Goal: Information Seeking & Learning: Compare options

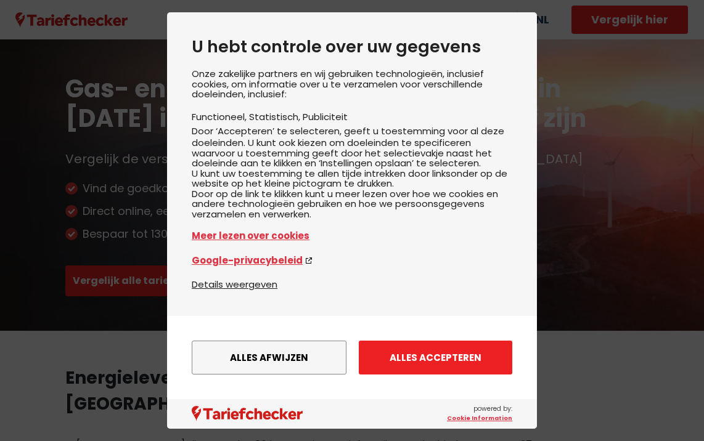
click at [467, 350] on button "Alles accepteren" at bounding box center [435, 358] width 153 height 34
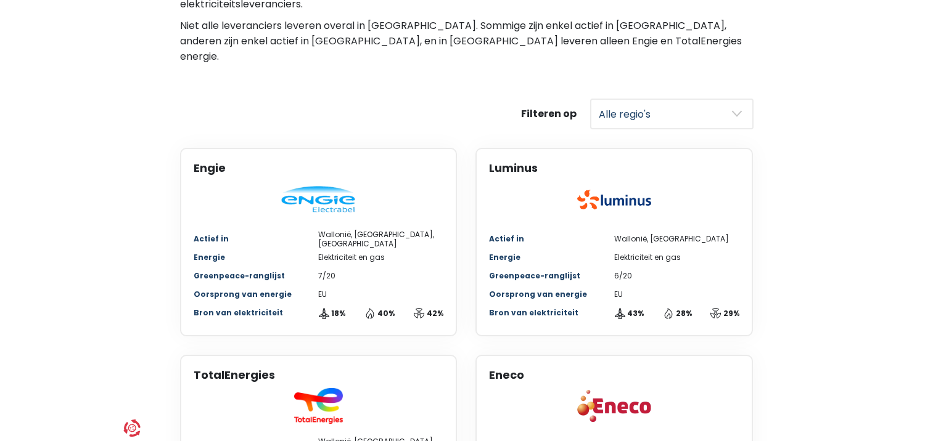
scroll to position [486, 0]
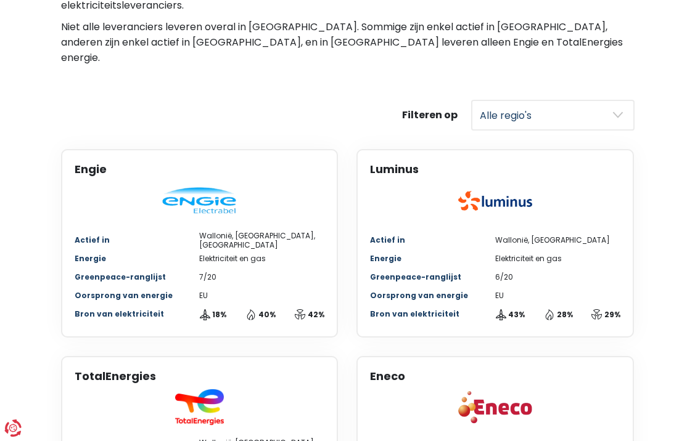
click at [607, 100] on select "Alle regio's [GEOGRAPHIC_DATA] Wallonië" at bounding box center [552, 115] width 163 height 31
select select "[GEOGRAPHIC_DATA]"
click at [471, 100] on select "Alle regio's [GEOGRAPHIC_DATA] Wallonië" at bounding box center [552, 115] width 163 height 31
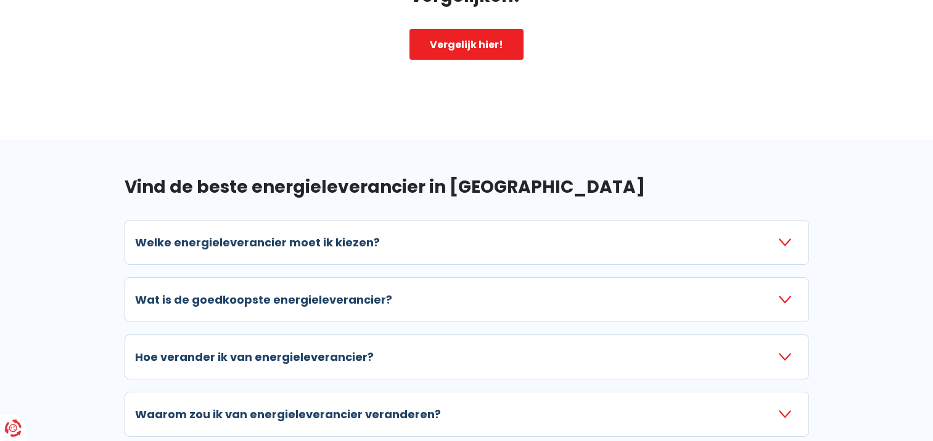
scroll to position [1595, 0]
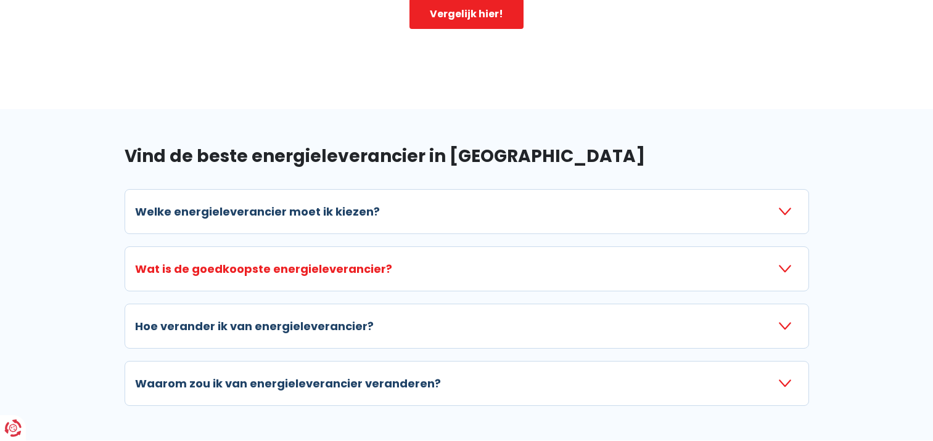
click at [703, 257] on button "Wat is de goedkoopste energieleverancier?" at bounding box center [466, 269] width 663 height 24
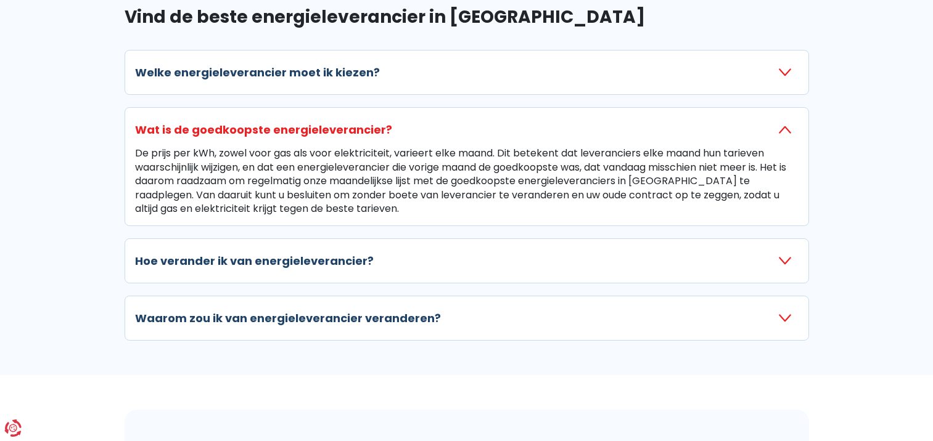
scroll to position [1736, 0]
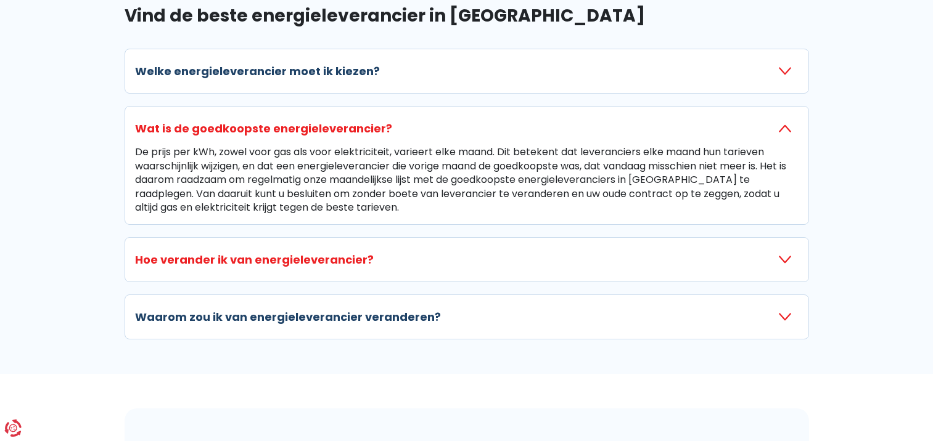
click at [544, 248] on button "Hoe verander ik van energieleverancier?" at bounding box center [466, 260] width 663 height 24
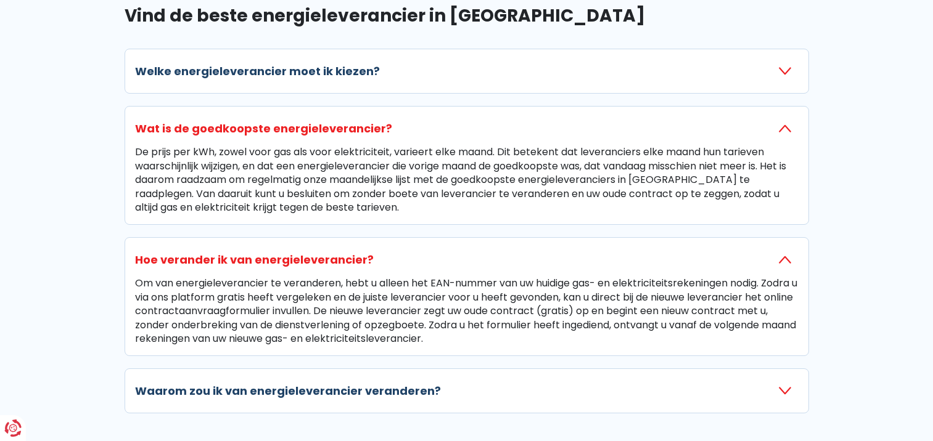
scroll to position [1750, 0]
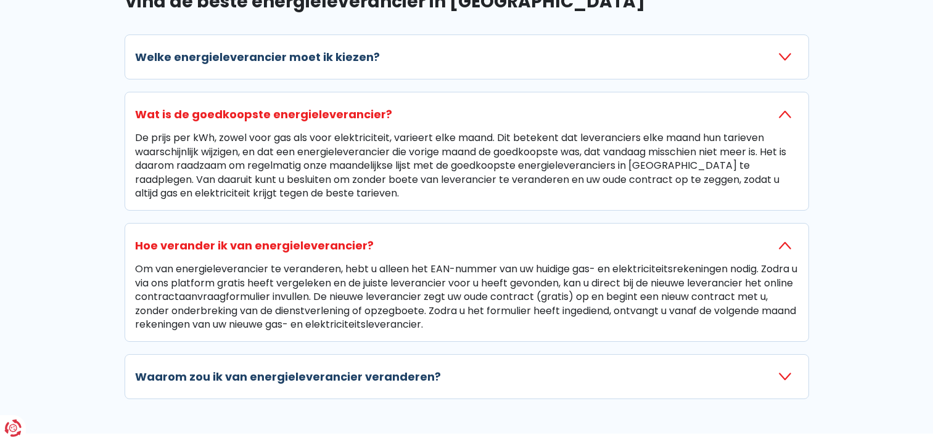
click at [541, 292] on div "Om van energieleverancier te veranderen, hebt u alleen het EAN-nummer van uw hu…" at bounding box center [466, 297] width 663 height 69
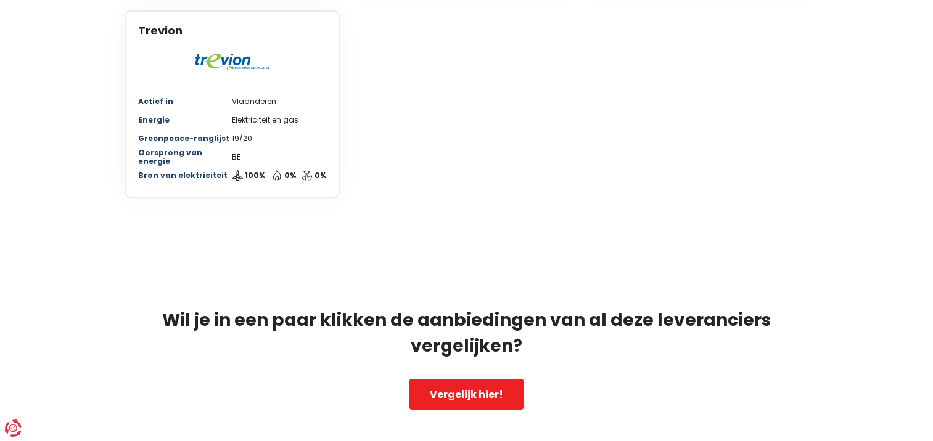
scroll to position [1216, 0]
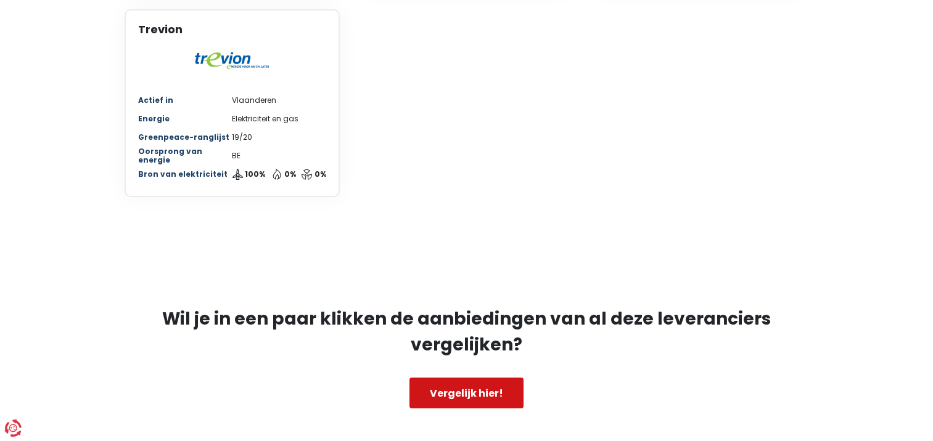
click at [489, 378] on link "Vergelijk hier!" at bounding box center [466, 393] width 114 height 31
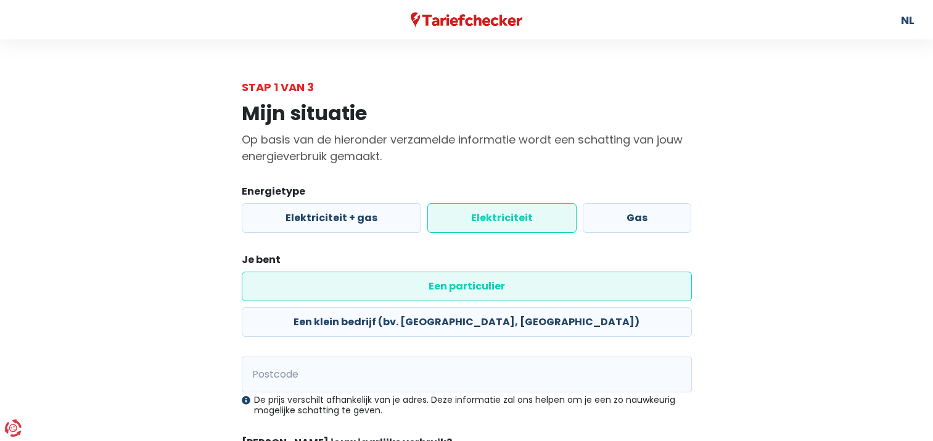
click at [344, 243] on form "Energietype Elektriciteit + gas Elektriciteit Gas Je bent Een particulier Een k…" at bounding box center [467, 362] width 450 height 356
click at [350, 225] on label "Elektriciteit + gas" at bounding box center [331, 218] width 179 height 30
click at [350, 225] on input "Elektriciteit + gas" at bounding box center [331, 218] width 179 height 30
radio input "true"
radio input "false"
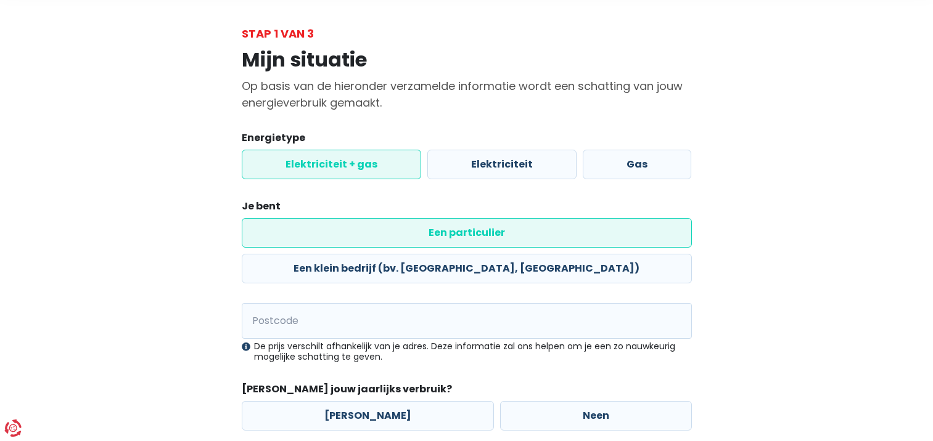
scroll to position [60, 0]
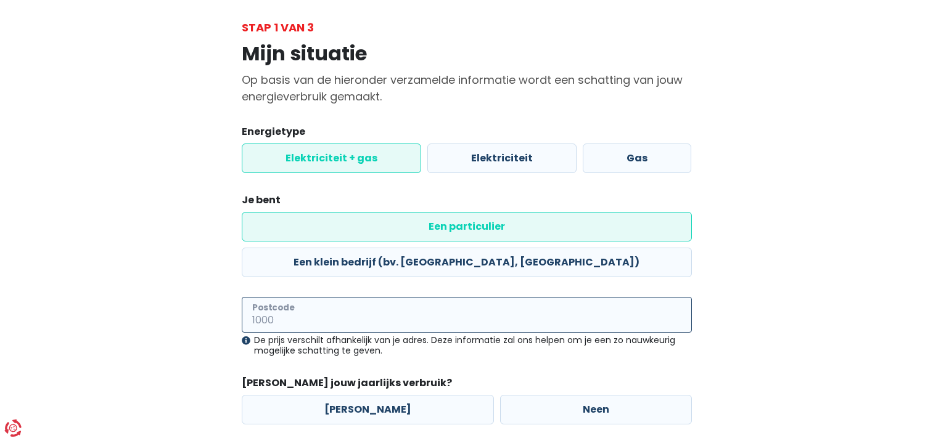
click at [351, 297] on input "Postcode" at bounding box center [467, 315] width 450 height 36
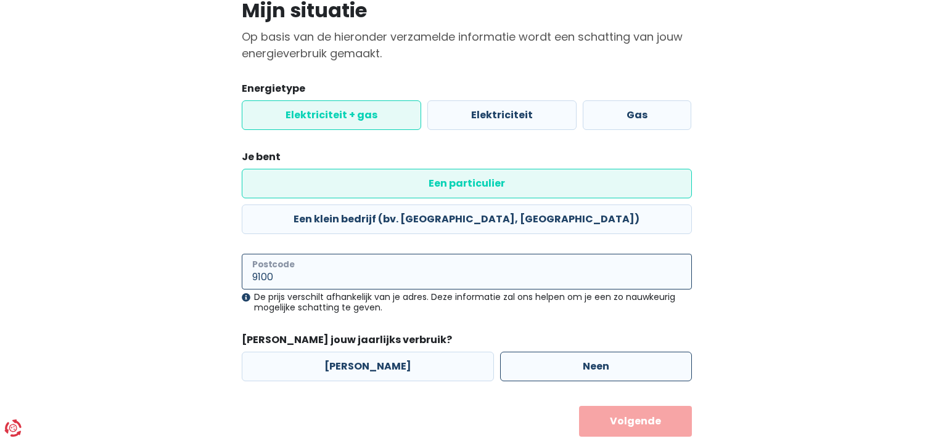
type input "9100"
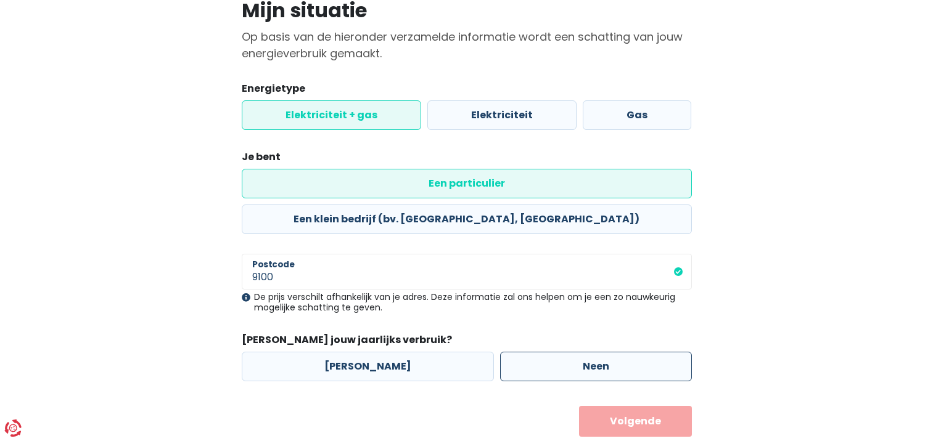
click at [528, 352] on label "Neen" at bounding box center [596, 367] width 192 height 30
click at [528, 352] on input "Neen" at bounding box center [596, 367] width 192 height 30
radio input "true"
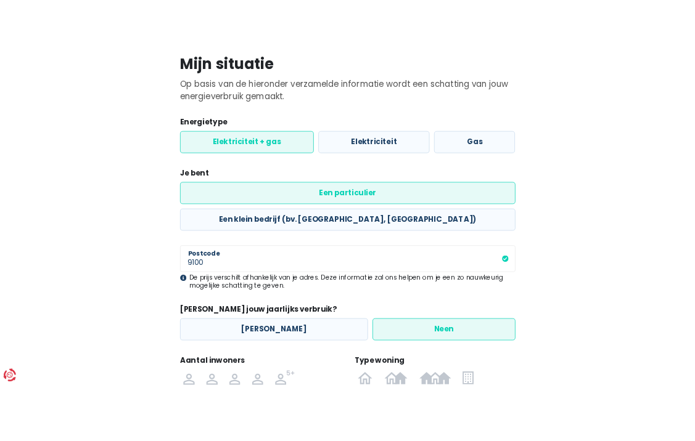
scroll to position [232, 0]
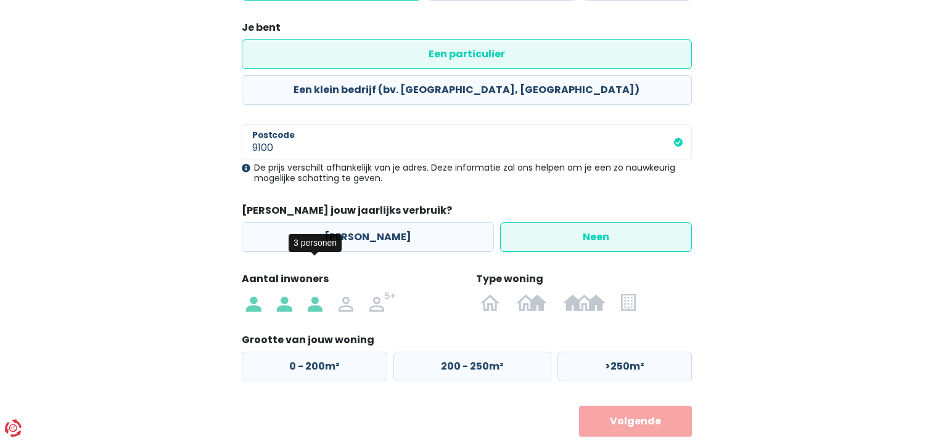
click at [320, 292] on img at bounding box center [315, 302] width 15 height 20
click at [320, 292] on input "radio" at bounding box center [315, 302] width 31 height 20
radio input "true"
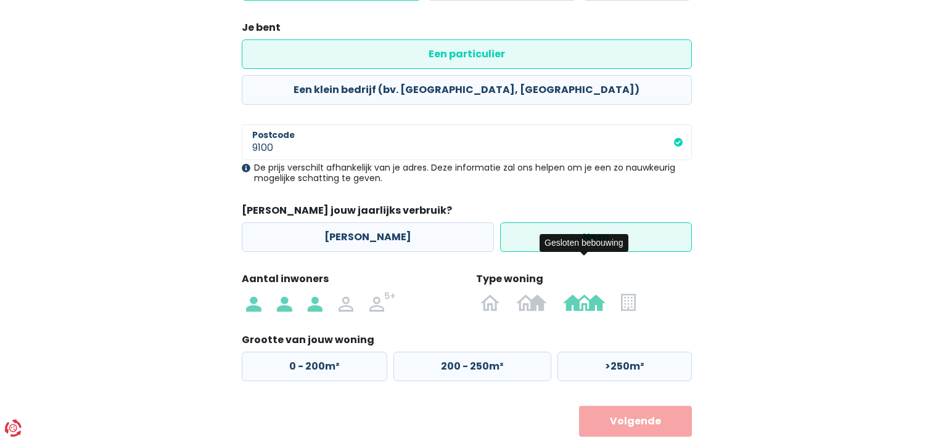
click at [588, 292] on img at bounding box center [584, 302] width 43 height 20
click at [588, 292] on input "radio" at bounding box center [584, 302] width 59 height 20
radio input "true"
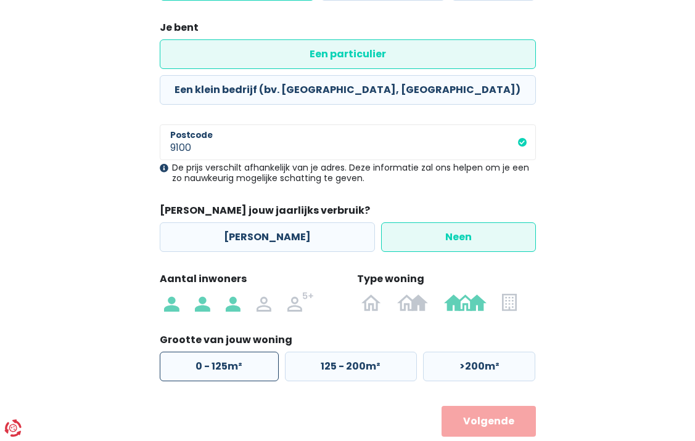
click at [234, 352] on label "0 - 125m²" at bounding box center [219, 367] width 119 height 30
click at [234, 352] on input "0 - 125m²" at bounding box center [219, 367] width 119 height 30
radio input "true"
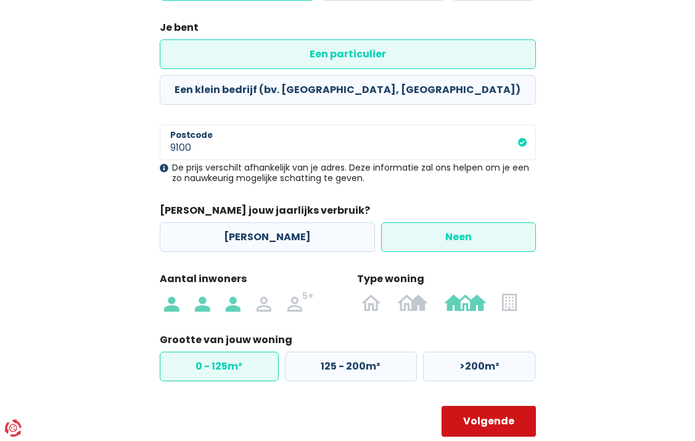
click at [497, 406] on button "Volgende" at bounding box center [488, 421] width 94 height 31
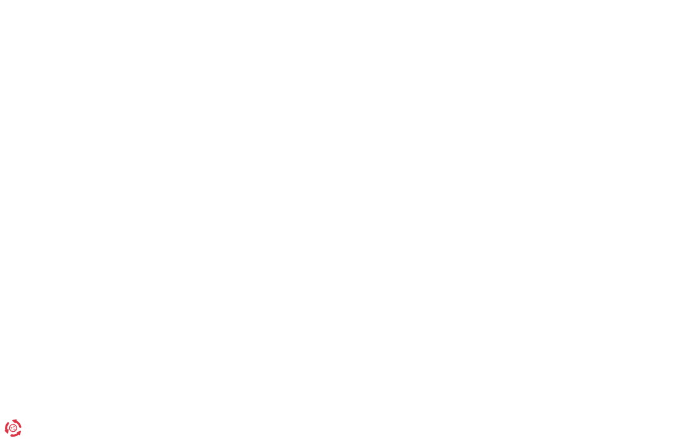
select select
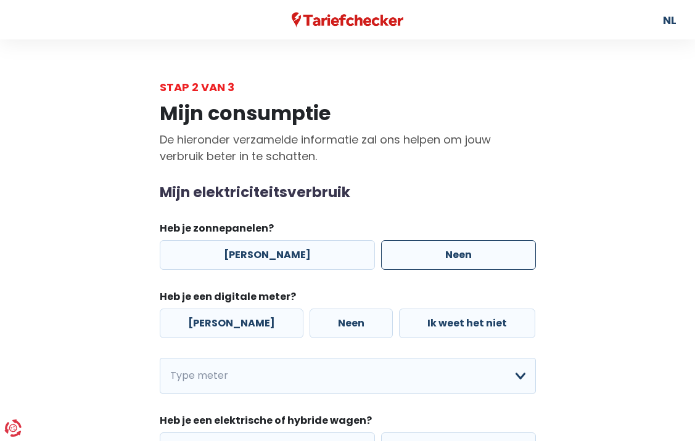
click at [434, 257] on label "Neen" at bounding box center [458, 255] width 155 height 30
click at [434, 257] on input "Neen" at bounding box center [458, 255] width 155 height 30
radio input "true"
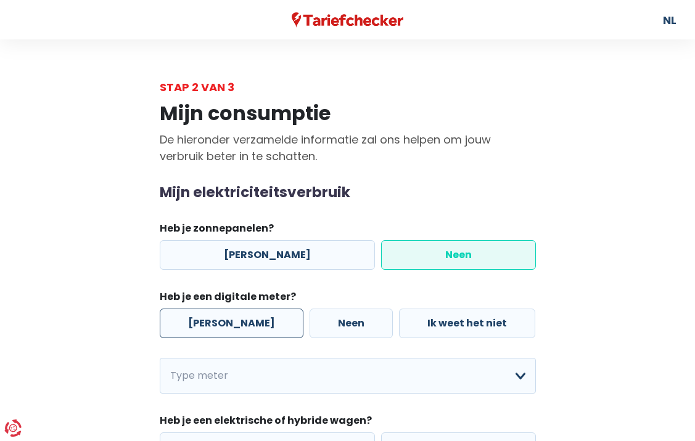
click at [220, 327] on label "[PERSON_NAME]" at bounding box center [232, 324] width 144 height 30
click at [220, 327] on input "[PERSON_NAME]" at bounding box center [232, 324] width 144 height 30
radio input "true"
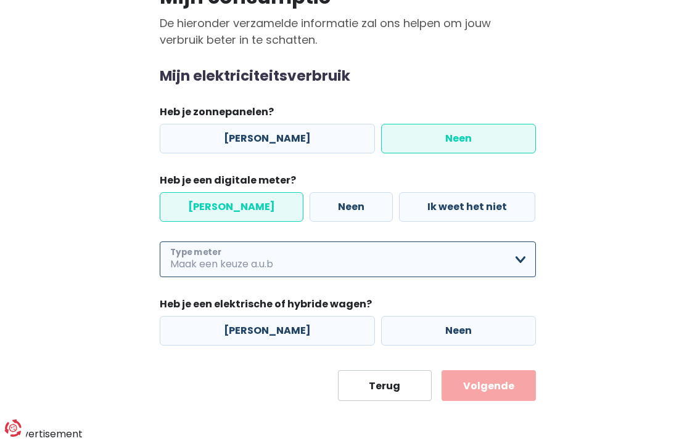
click at [416, 260] on select "Enkelvoudig Tweevoudig Enkelvoudig + uitsluitend nachttarief Tweevoudig + uitsl…" at bounding box center [348, 260] width 376 height 36
click at [160, 242] on select "Enkelvoudig Tweevoudig Enkelvoudig + uitsluitend nachttarief Tweevoudig + uitsl…" at bounding box center [348, 260] width 376 height 36
select select "day_single_rate"
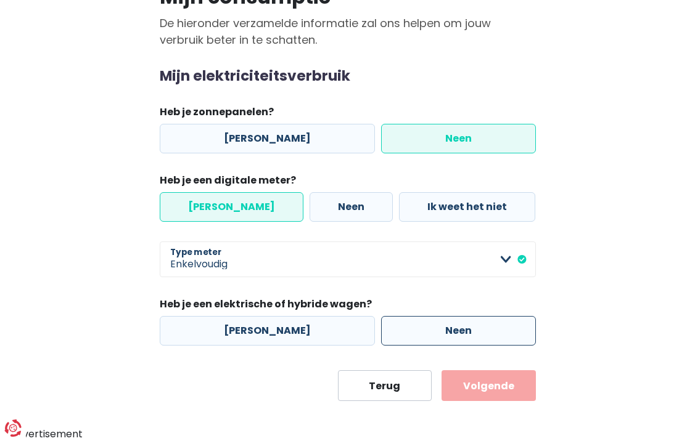
click at [428, 333] on label "Neen" at bounding box center [458, 331] width 155 height 30
click at [428, 333] on input "Neen" at bounding box center [458, 331] width 155 height 30
radio input "true"
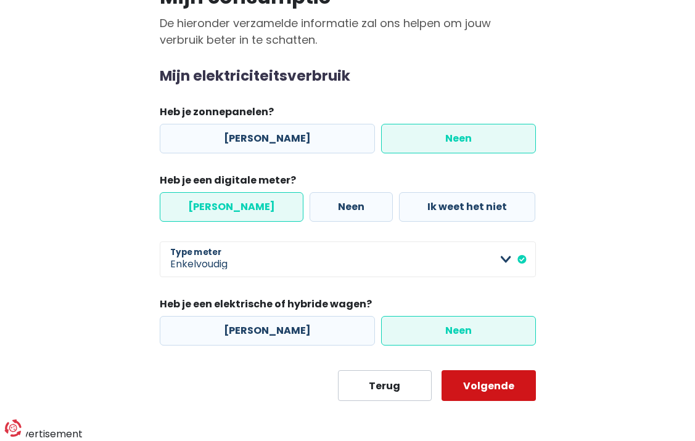
click at [480, 372] on button "Volgende" at bounding box center [488, 385] width 94 height 31
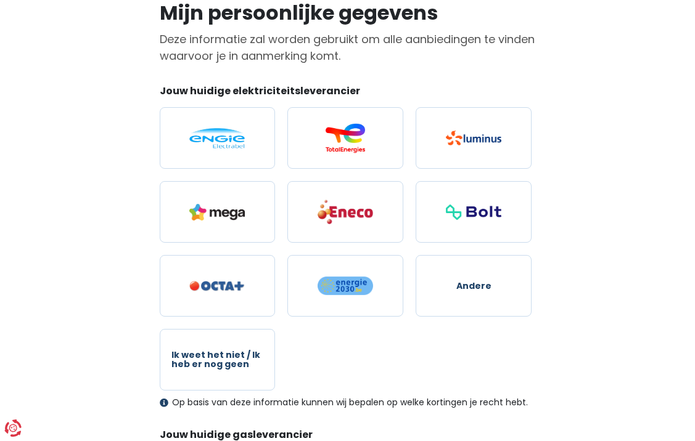
scroll to position [84, 0]
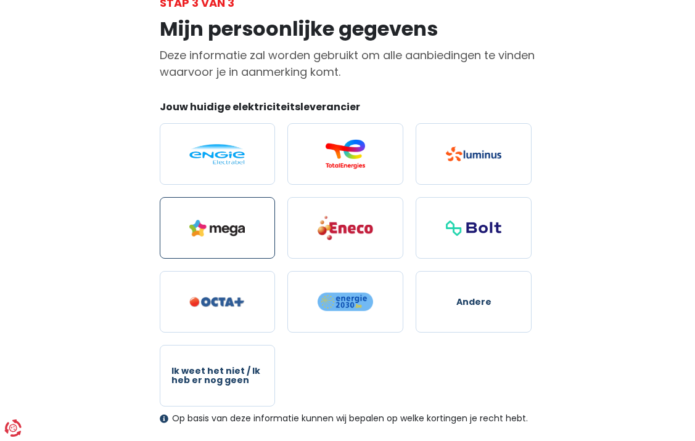
click at [223, 234] on img at bounding box center [216, 228] width 55 height 17
click at [223, 234] on input "radio" at bounding box center [218, 228] width 116 height 62
radio input "true"
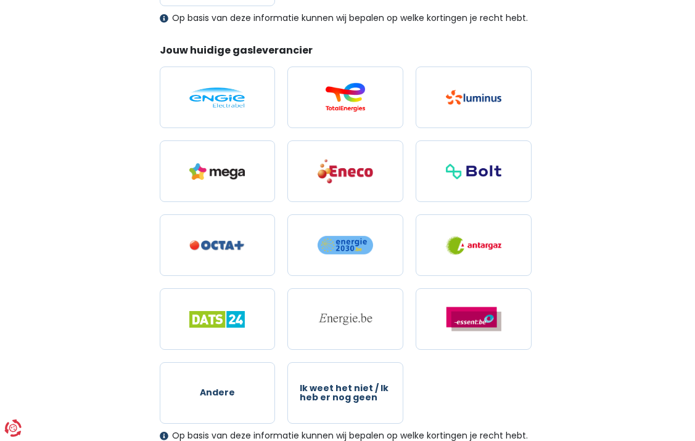
scroll to position [488, 0]
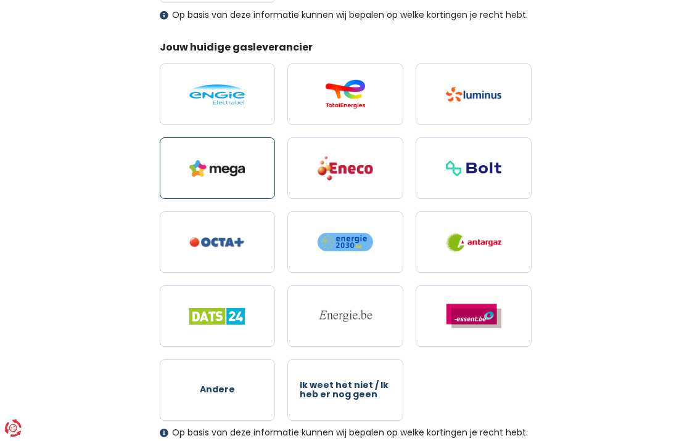
click at [255, 172] on label at bounding box center [218, 168] width 116 height 62
click at [255, 172] on input "radio" at bounding box center [218, 168] width 116 height 62
radio input "true"
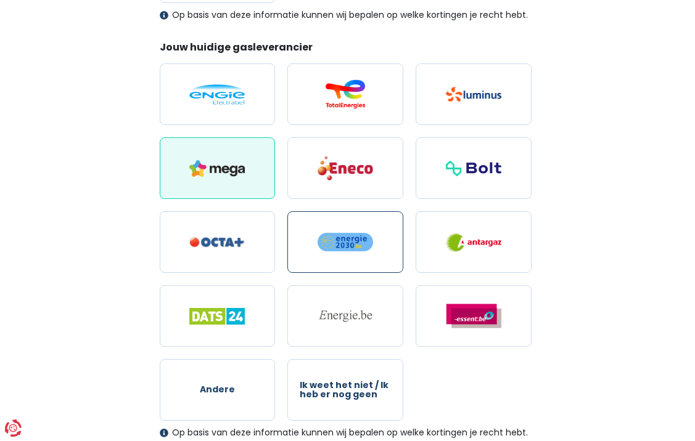
scroll to position [702, 0]
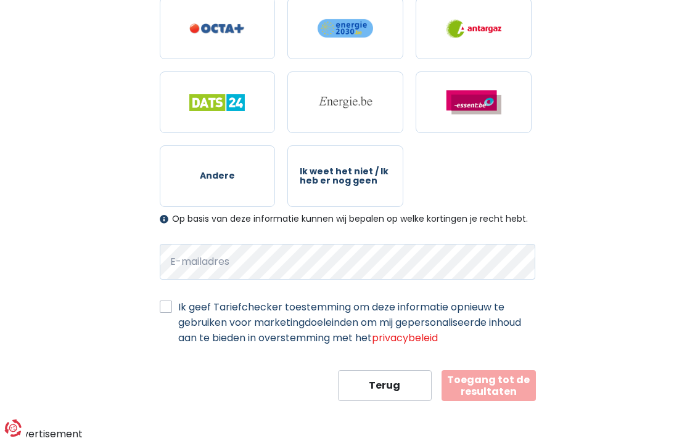
click at [178, 308] on label "Ik geef Tariefchecker toestemming om deze informatie opnieuw te gebruiken voor …" at bounding box center [357, 323] width 358 height 46
click at [164, 308] on input "Ik geef Tariefchecker toestemming om deze informatie opnieuw te gebruiken voor …" at bounding box center [166, 306] width 12 height 12
checkbox input "true"
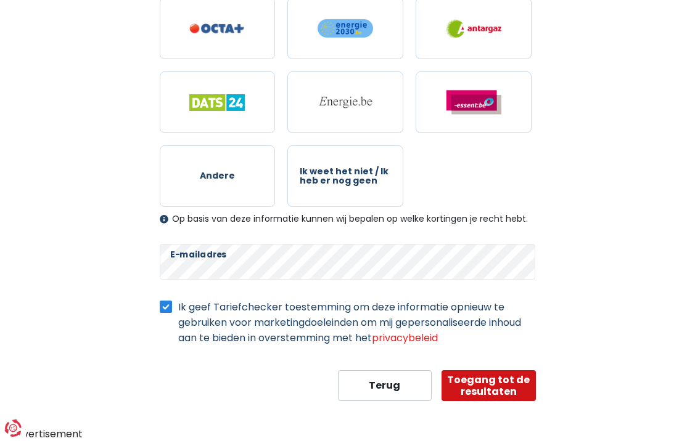
click at [472, 379] on button "Toegang tot de resultaten" at bounding box center [488, 385] width 94 height 31
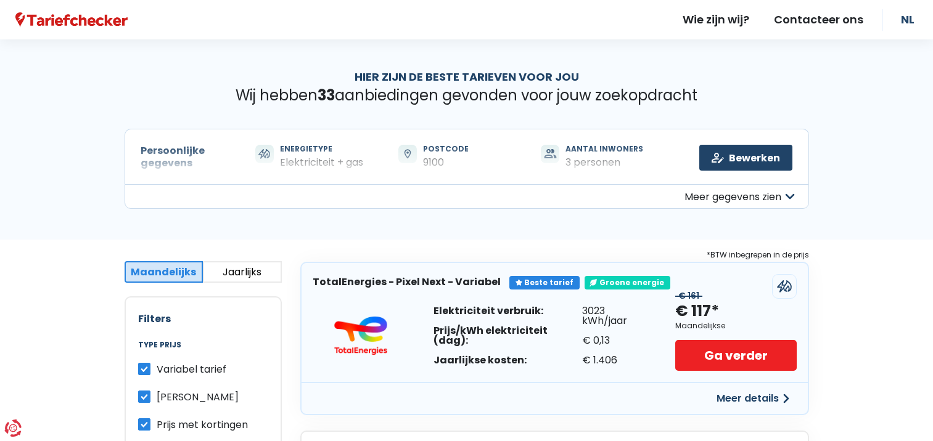
click at [213, 274] on button "Jaarlijks" at bounding box center [242, 272] width 79 height 22
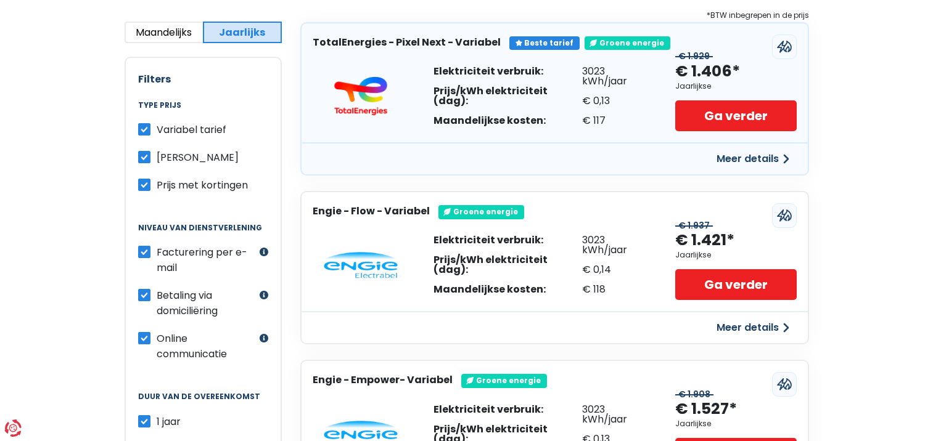
scroll to position [287, 0]
